Goal: Task Accomplishment & Management: Complete application form

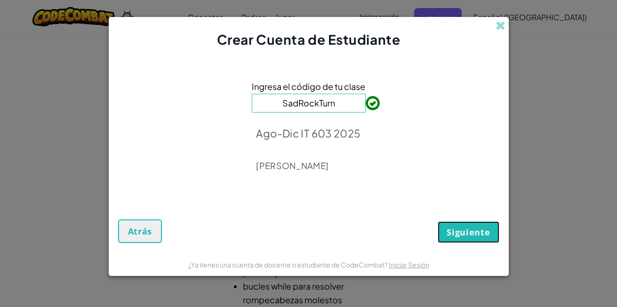
click at [462, 228] on span "Siguiente" at bounding box center [468, 231] width 43 height 11
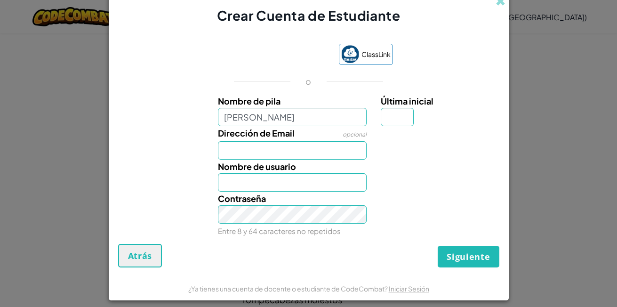
type input "[PERSON_NAME]"
click at [383, 115] on input "Última inicial" at bounding box center [397, 117] width 33 height 18
type input "J"
type input "[EMAIL_ADDRESS][DOMAIN_NAME]"
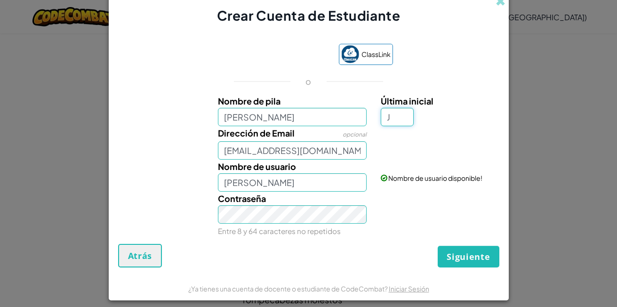
type input "[PERSON_NAME]"
click at [342, 151] on input "[EMAIL_ADDRESS][DOMAIN_NAME]" at bounding box center [292, 150] width 149 height 18
click at [187, 157] on div "Dirección de Email opcional [EMAIL_ADDRESS][DOMAIN_NAME] Tu email se ve bien!" at bounding box center [308, 142] width 391 height 33
click at [346, 149] on input "[EMAIL_ADDRESS][DOMAIN_NAME]" at bounding box center [292, 150] width 149 height 18
type input "s"
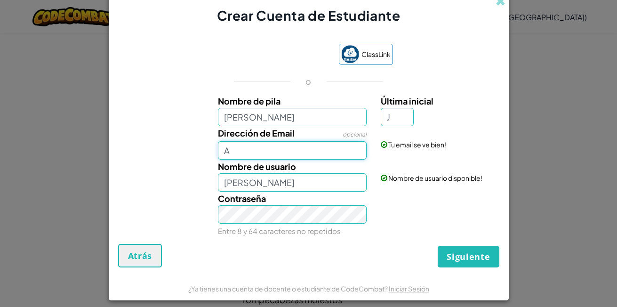
type input "[EMAIL_ADDRESS][DOMAIN_NAME]"
click at [256, 182] on input "[PERSON_NAME]" at bounding box center [292, 182] width 149 height 18
click at [295, 184] on input "[PERSON_NAME]" at bounding box center [292, 182] width 149 height 18
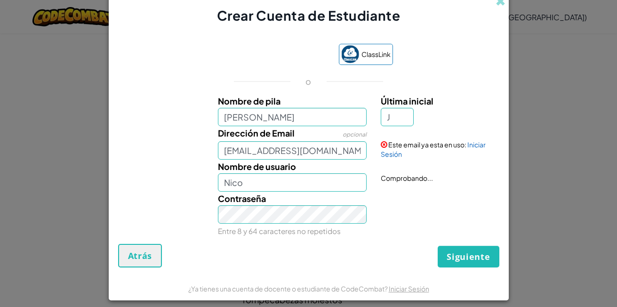
click at [212, 225] on div "Contraseña Entre 8 y 64 caracteres no repetidos" at bounding box center [292, 215] width 163 height 46
click at [267, 193] on div "Contraseña Entre 8 y 64 caracteres no repetidos" at bounding box center [292, 215] width 163 height 46
click at [267, 184] on input "Nico" at bounding box center [292, 182] width 149 height 18
drag, startPoint x: 267, startPoint y: 184, endPoint x: 283, endPoint y: 184, distance: 16.5
click at [283, 184] on input "Nico11" at bounding box center [292, 182] width 149 height 18
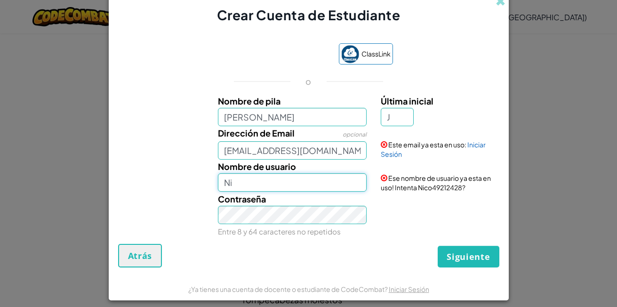
type input "N"
click at [346, 156] on input "[EMAIL_ADDRESS][DOMAIN_NAME]" at bounding box center [292, 150] width 149 height 18
click at [496, 2] on span at bounding box center [501, 1] width 10 height 10
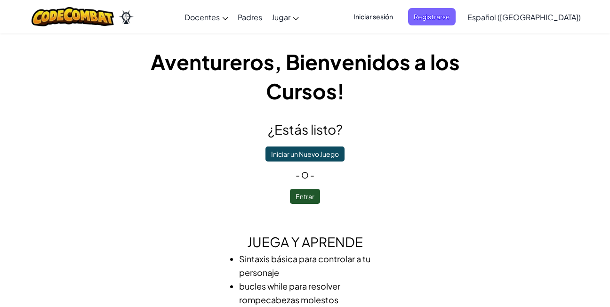
click at [393, 16] on span "Iniciar sesión" at bounding box center [373, 16] width 51 height 17
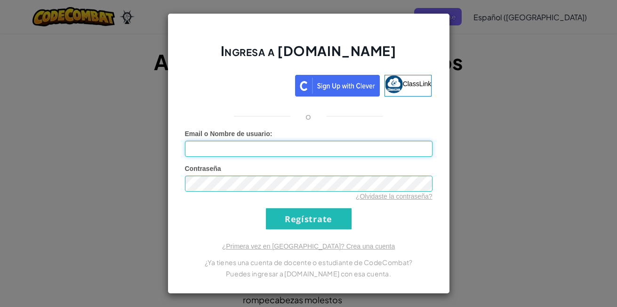
click at [226, 145] on input "Email o Nombre de usuario :" at bounding box center [309, 149] width 248 height 16
type input "[EMAIL_ADDRESS][DOMAIN_NAME]"
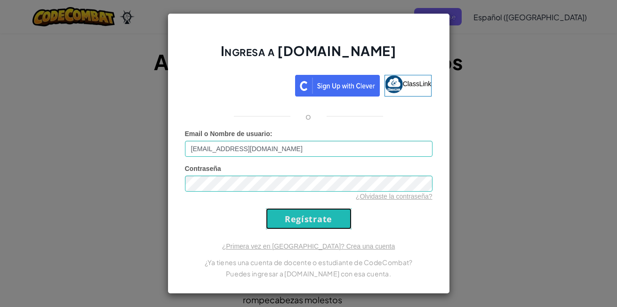
click at [329, 214] on input "Regístrate" at bounding box center [309, 218] width 86 height 21
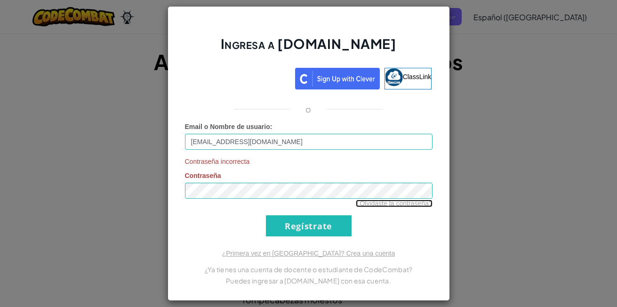
click at [414, 202] on link "¿Olvidaste la contraseña?" at bounding box center [394, 204] width 77 height 8
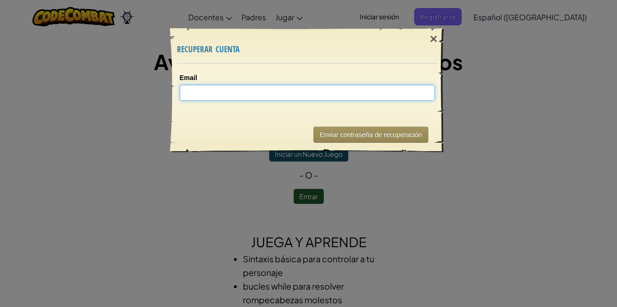
click at [292, 89] on input "Email" at bounding box center [307, 93] width 255 height 16
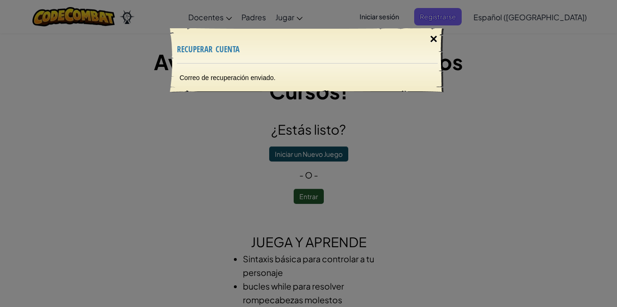
click at [434, 40] on div "×" at bounding box center [434, 38] width 22 height 27
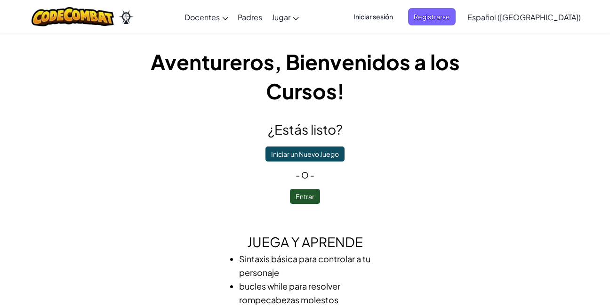
click at [399, 17] on span "Iniciar sesión" at bounding box center [373, 16] width 51 height 17
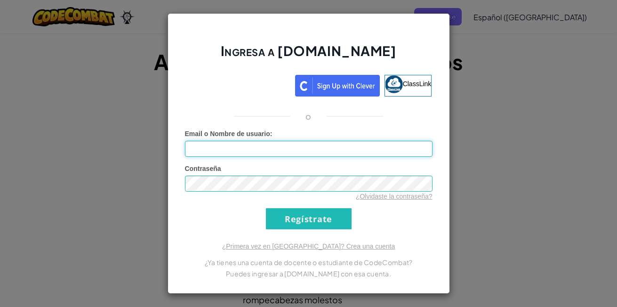
click at [260, 146] on input "Email o Nombre de usuario :" at bounding box center [309, 149] width 248 height 16
type input "[EMAIL_ADDRESS][DOMAIN_NAME]"
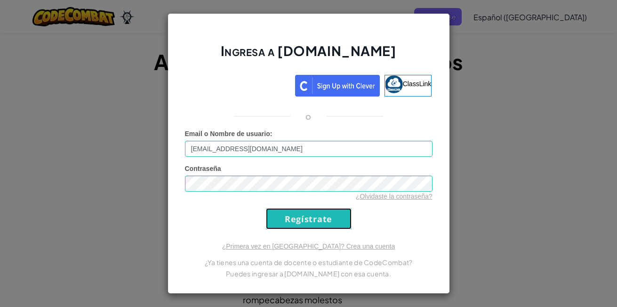
click at [291, 218] on input "Regístrate" at bounding box center [309, 218] width 86 height 21
